Goal: Information Seeking & Learning: Learn about a topic

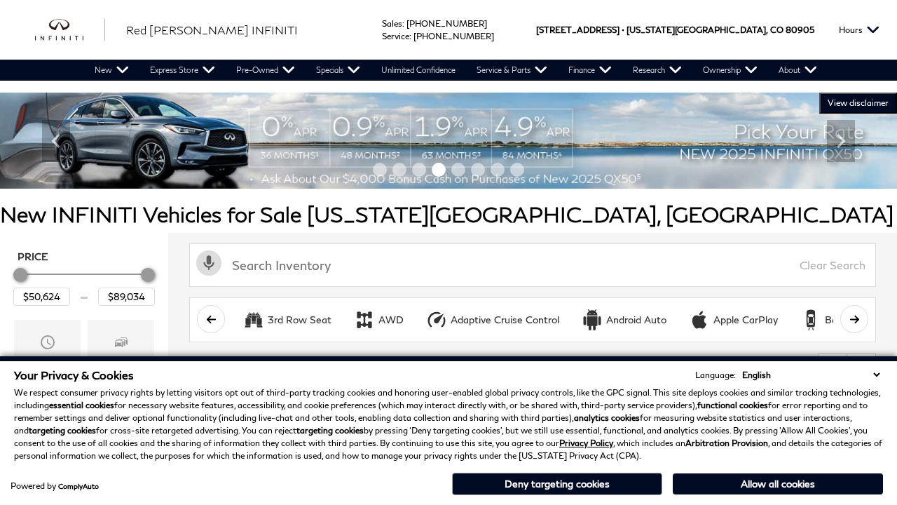
scroll to position [658, 0]
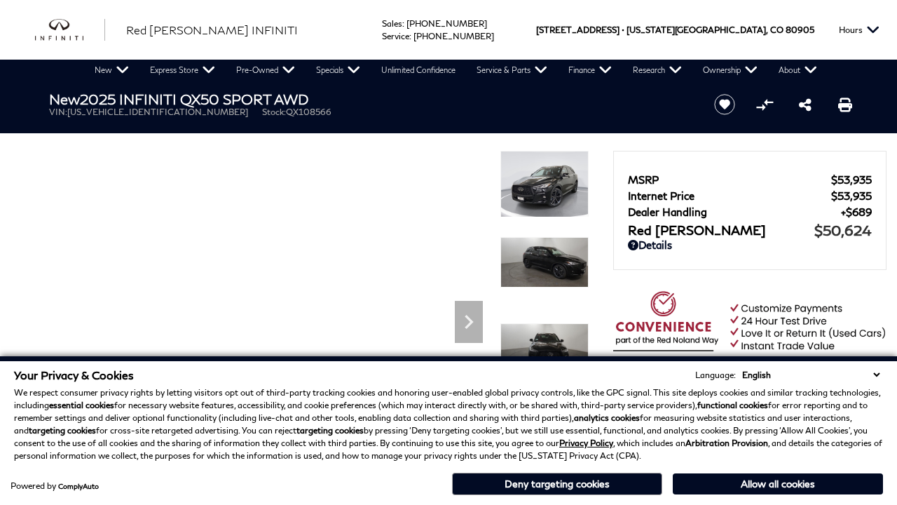
scroll to position [687, 0]
